Goal: Task Accomplishment & Management: Manage account settings

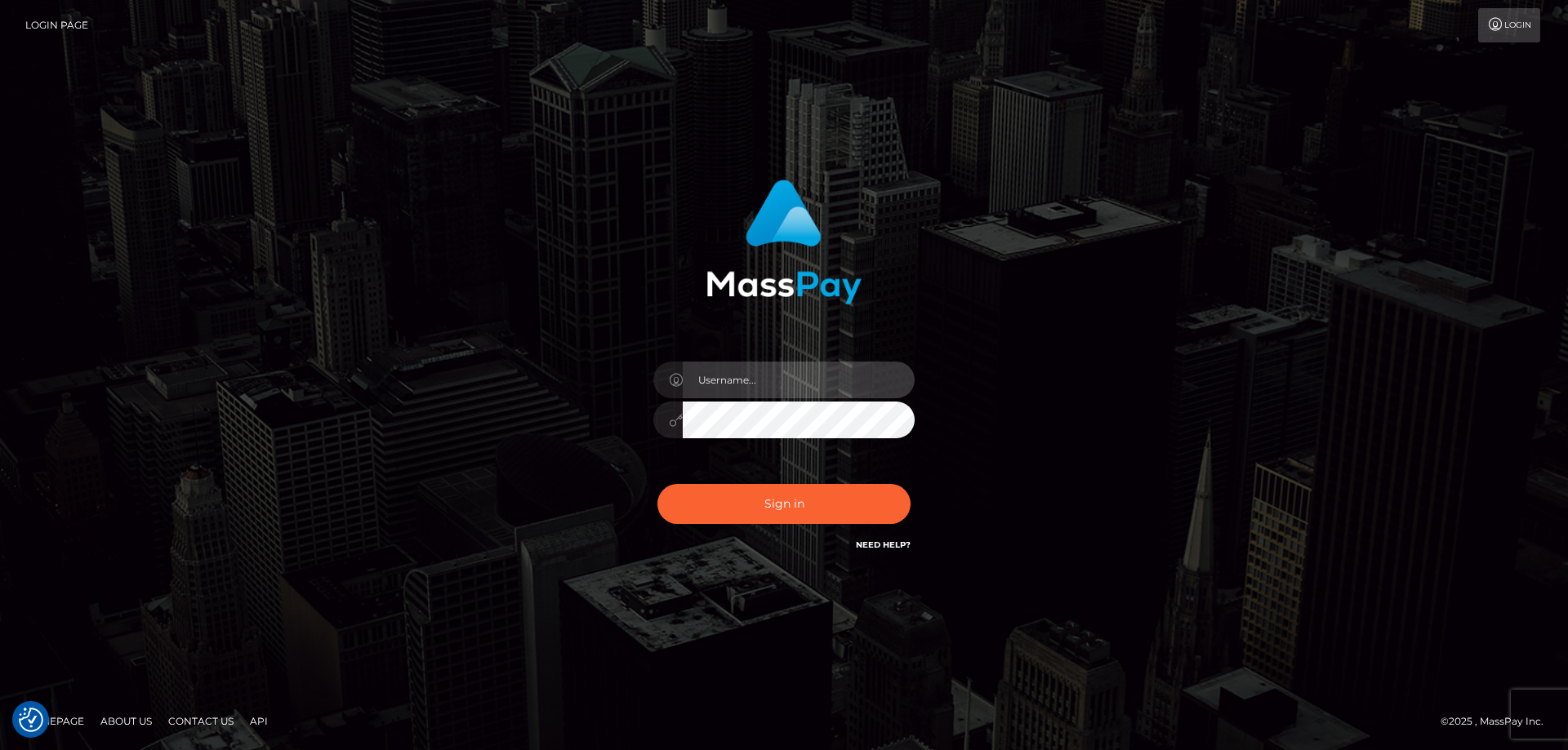
click at [788, 375] on input "text" at bounding box center [798, 380] width 232 height 37
click at [0, 749] on com-1password-button at bounding box center [0, 750] width 0 height 0
type input "emi.throne"
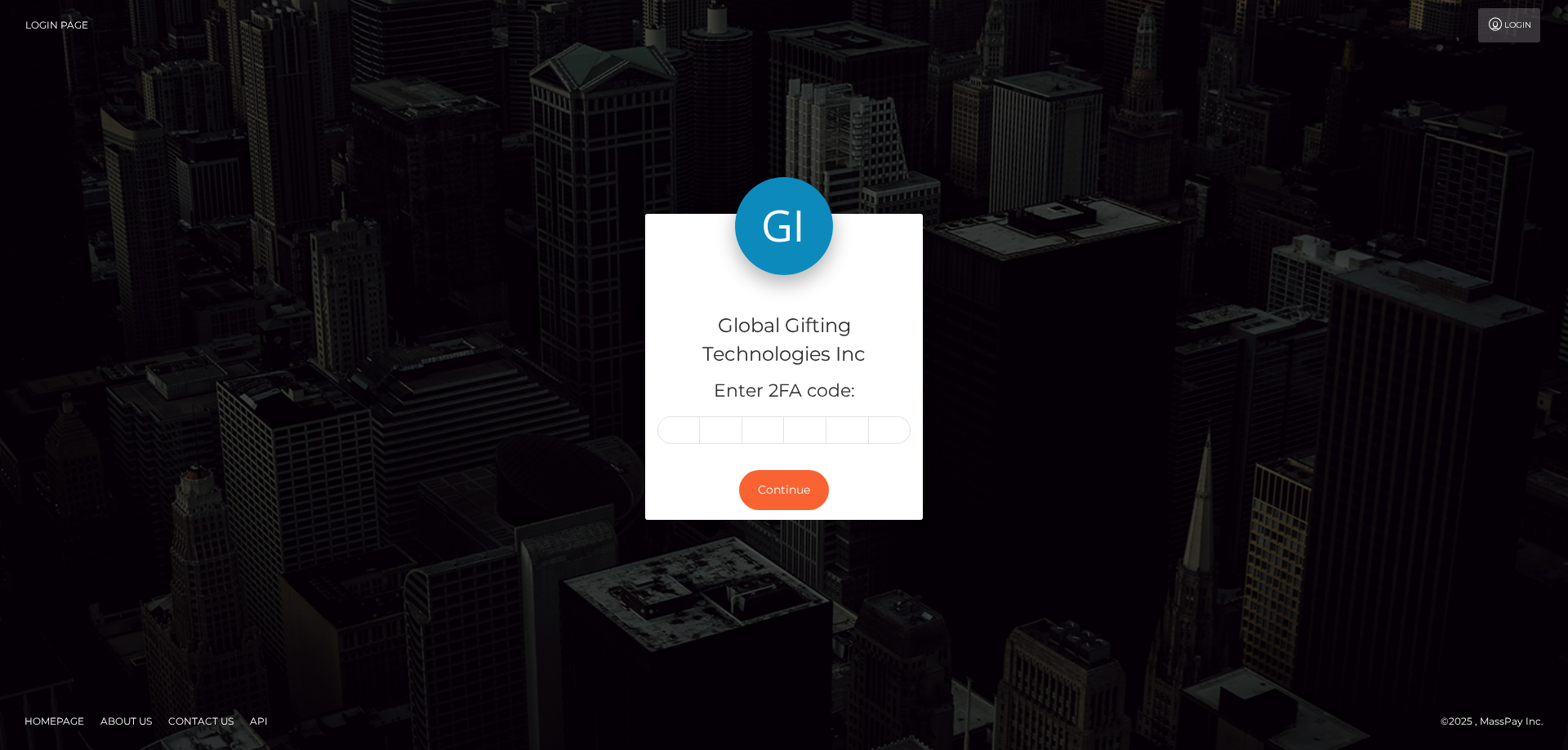
click at [691, 428] on input "text" at bounding box center [678, 429] width 42 height 27
type input "0"
type input "8"
type input "3"
type input "6"
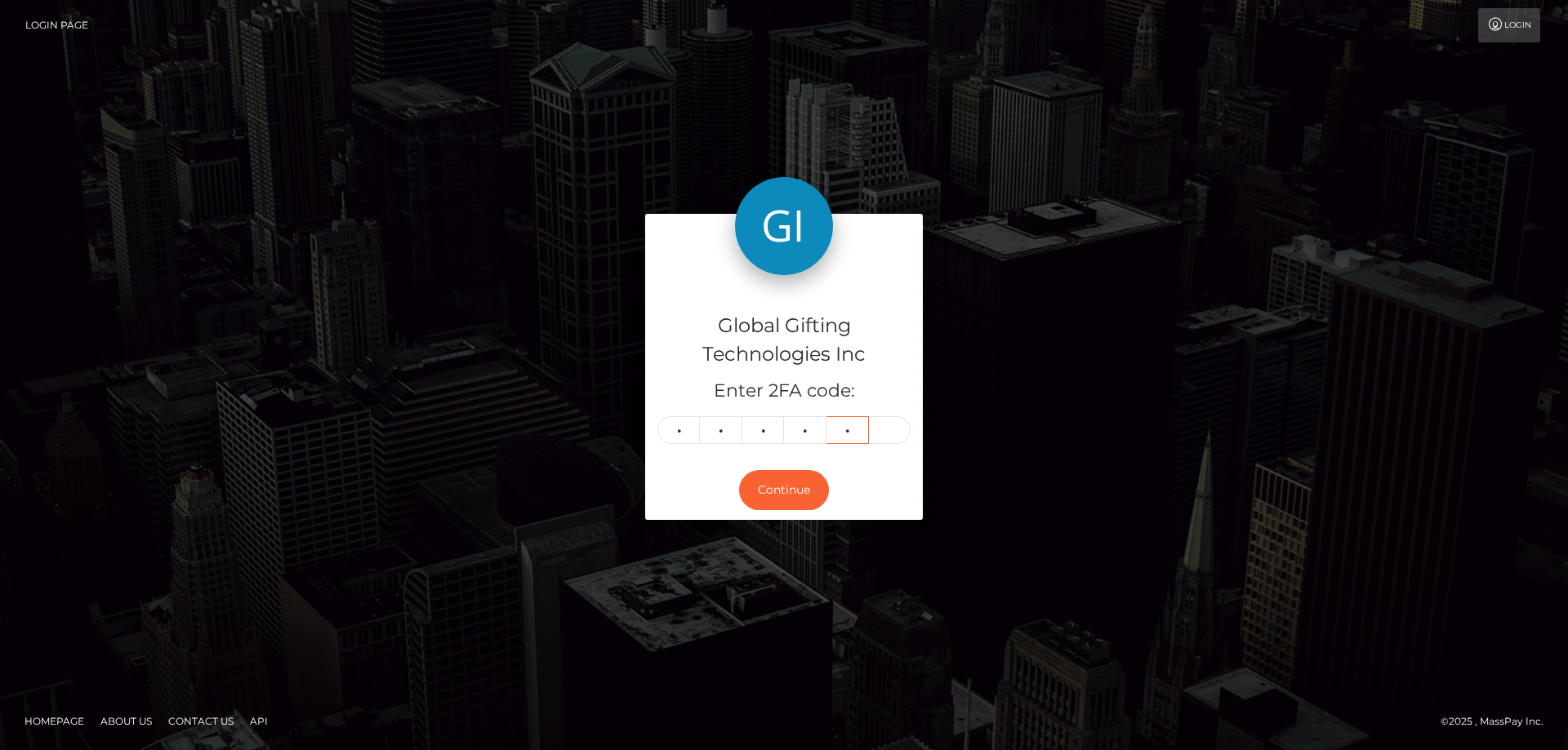
type input "2"
type input "8"
click at [787, 494] on button "Continue" at bounding box center [784, 489] width 90 height 40
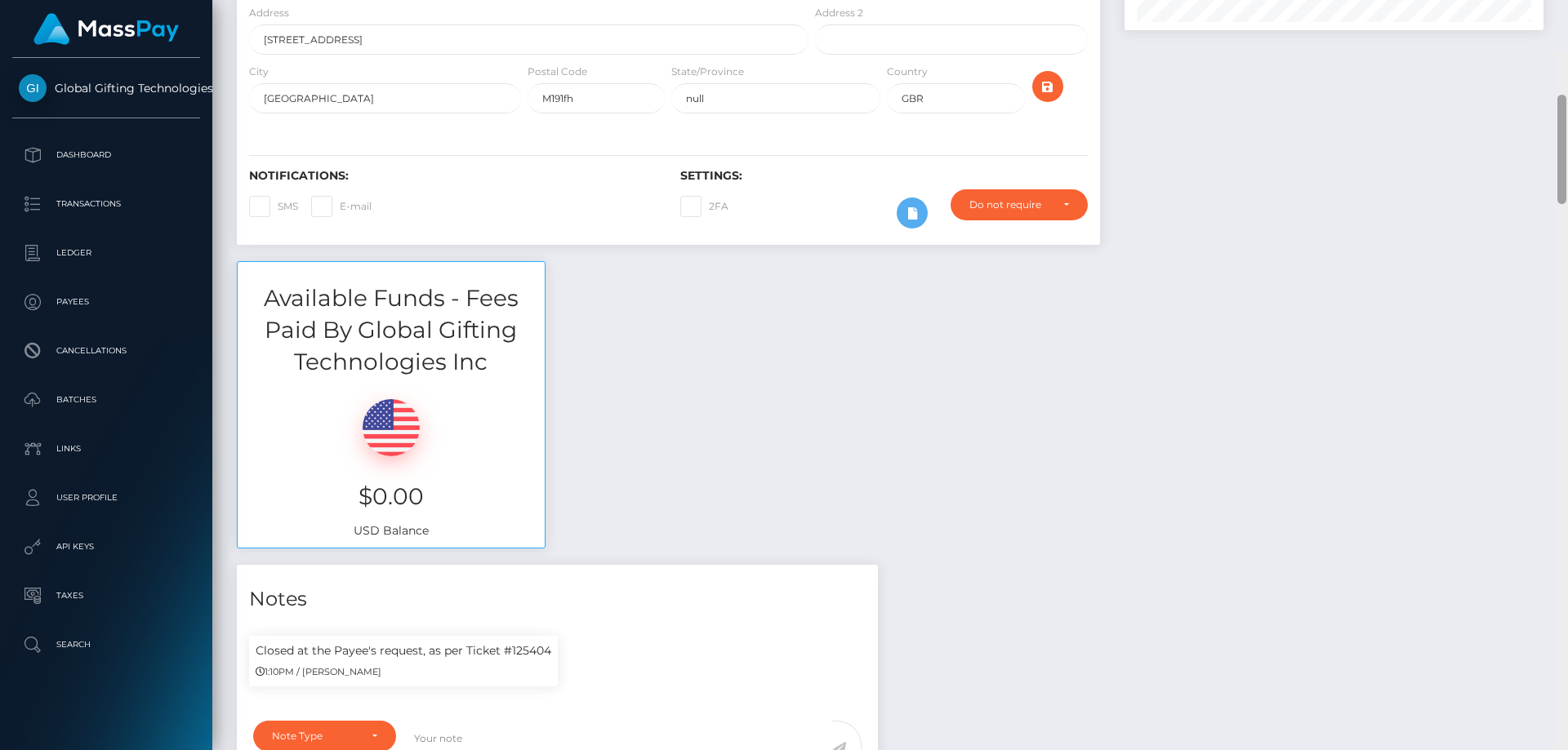
scroll to position [212, 0]
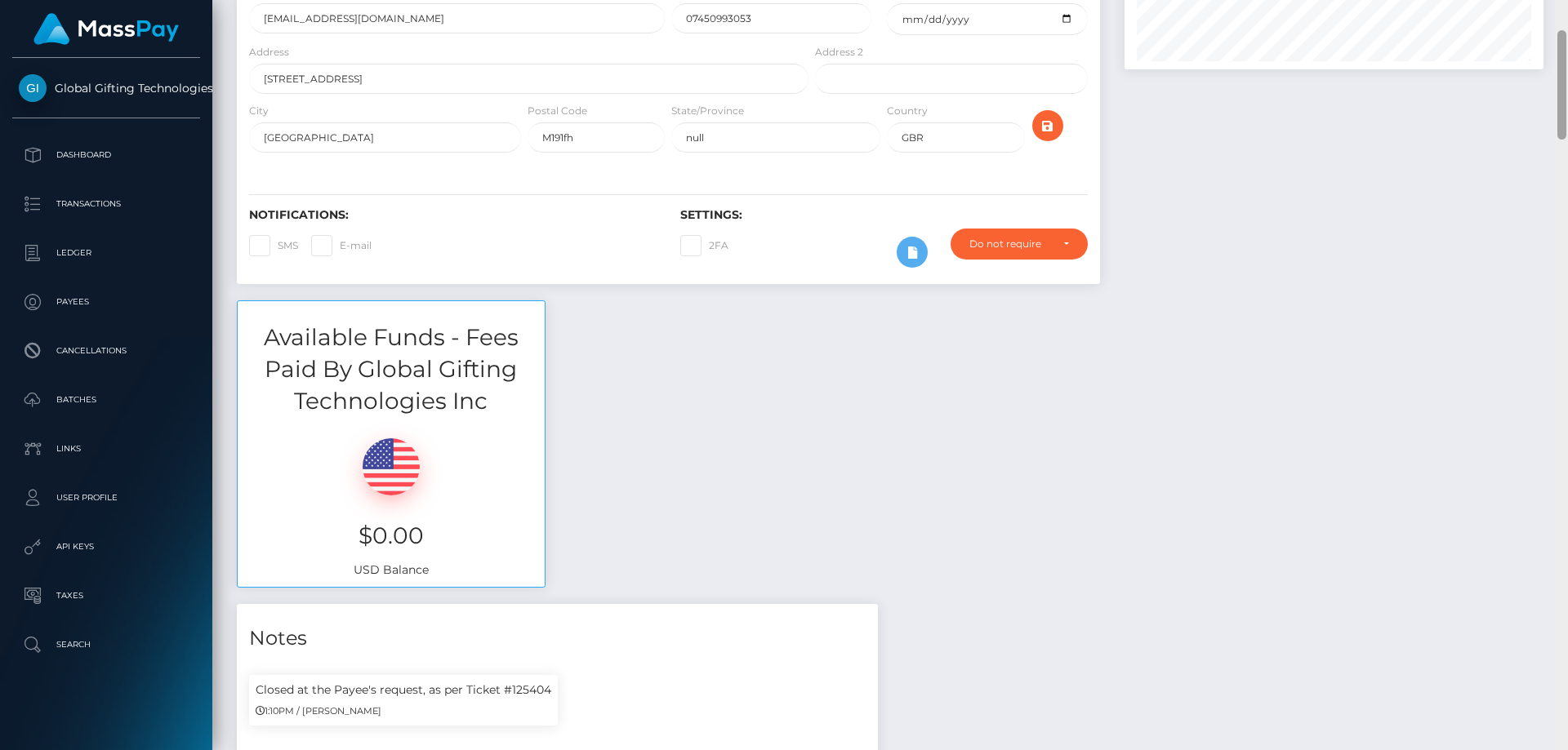
drag, startPoint x: 1564, startPoint y: 683, endPoint x: 1543, endPoint y: 73, distance: 610.4
click at [1543, 73] on div "Customer Profile Loading... Loading..." at bounding box center [890, 375] width 1355 height 750
